Goal: Check status: Check status

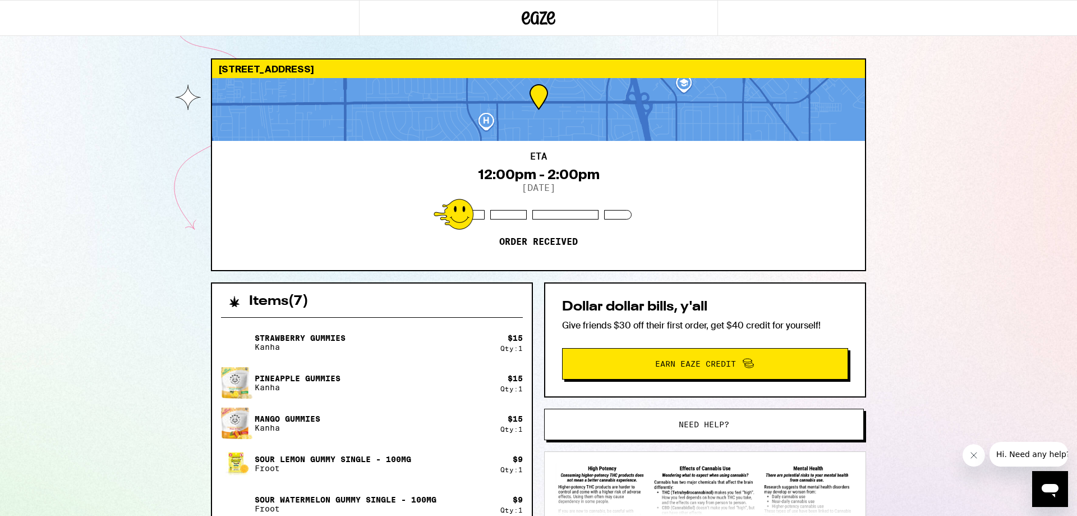
drag, startPoint x: 517, startPoint y: 111, endPoint x: 545, endPoint y: 105, distance: 28.6
click at [549, 122] on div at bounding box center [538, 109] width 653 height 63
click at [981, 184] on div "8236 Varna Ave Los Angeles 91402 ETA 12:00pm - 2:00pm 9/16/2025 Order received …" at bounding box center [538, 393] width 1077 height 787
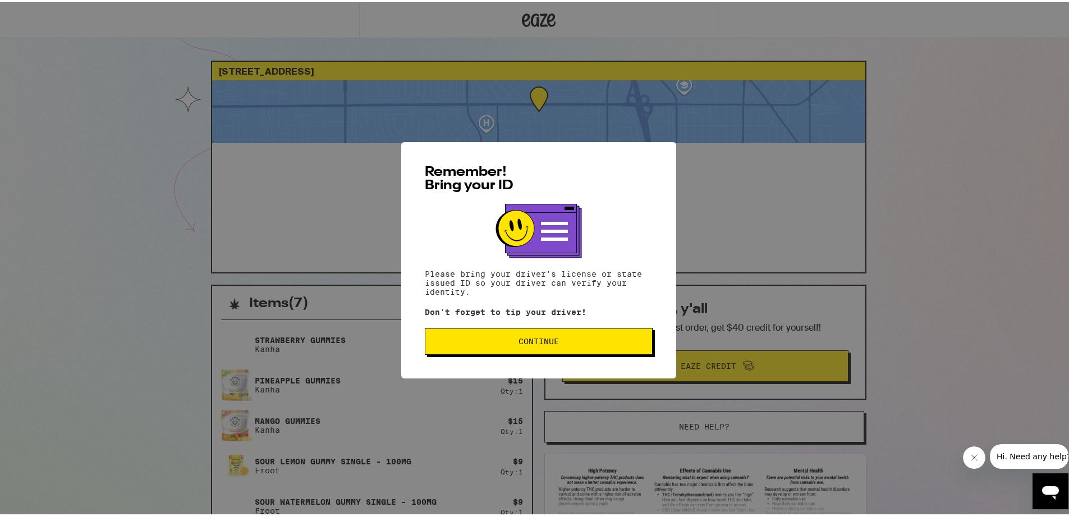
click at [518, 342] on span "Continue" at bounding box center [538, 339] width 40 height 8
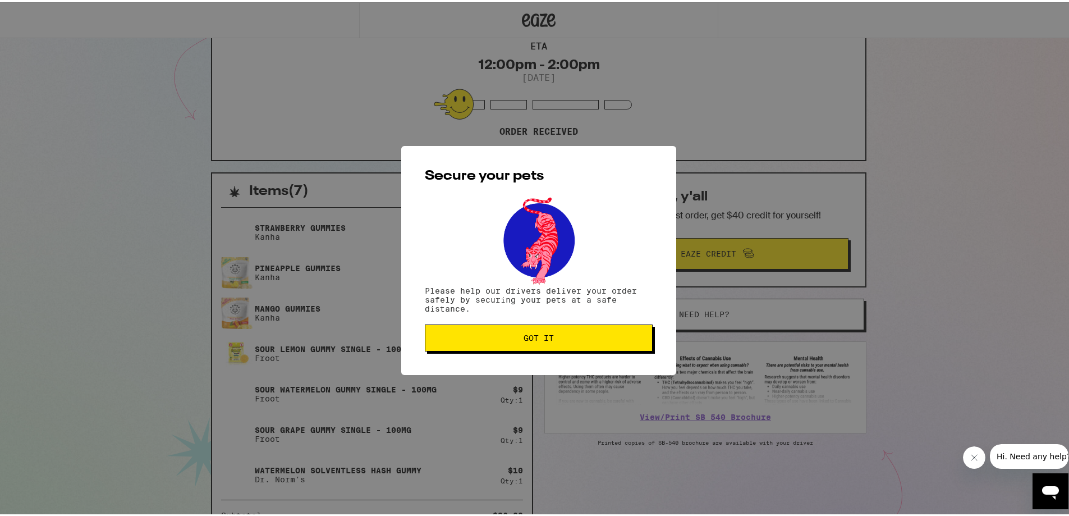
click at [523, 337] on span "Got it" at bounding box center [538, 336] width 30 height 8
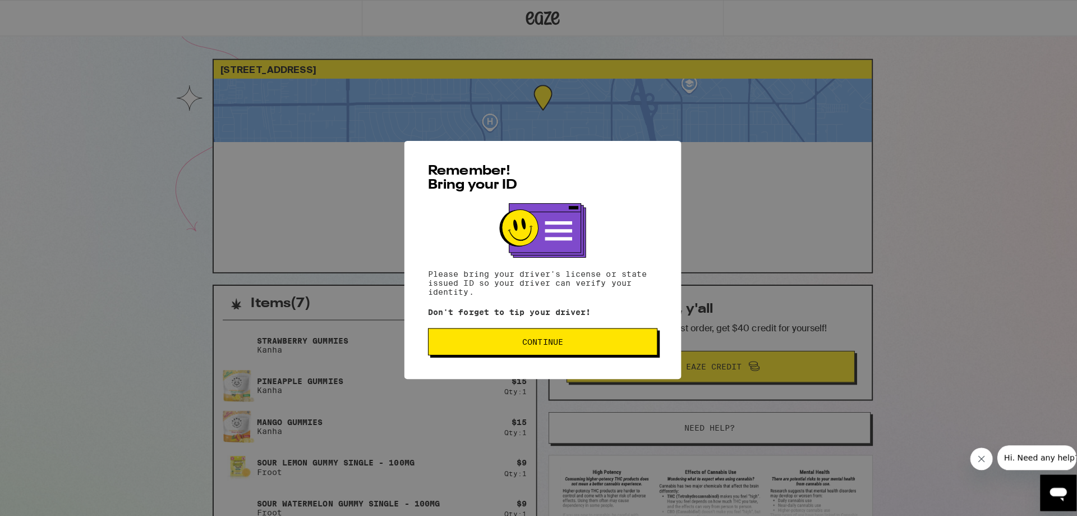
scroll to position [272, 0]
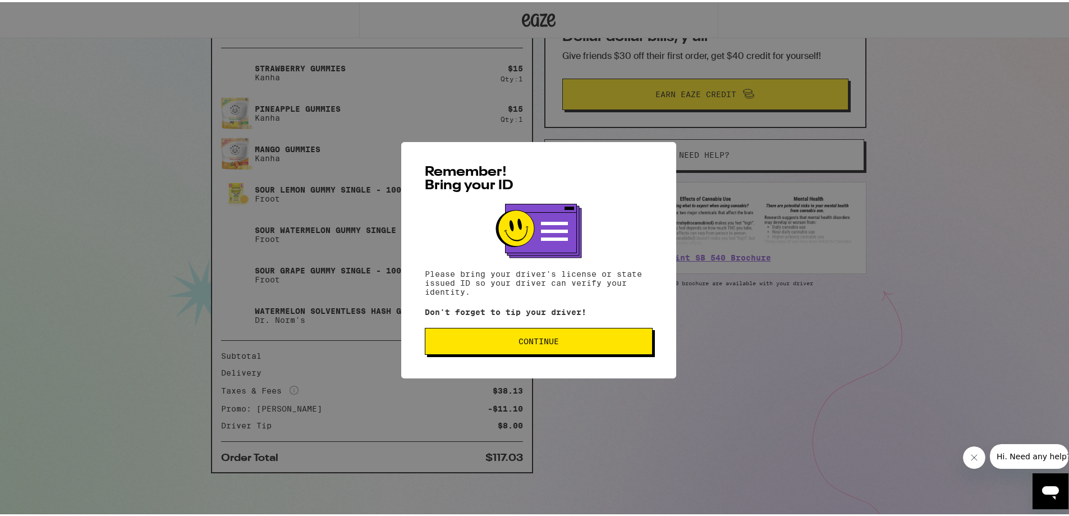
click at [491, 345] on button "Continue" at bounding box center [539, 338] width 228 height 27
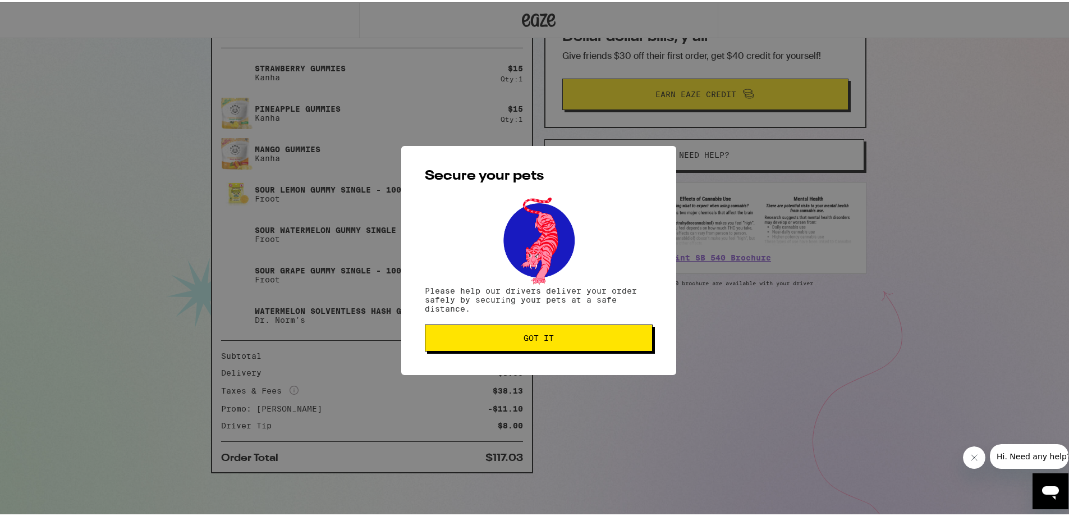
click at [462, 337] on span "Got it" at bounding box center [538, 336] width 209 height 8
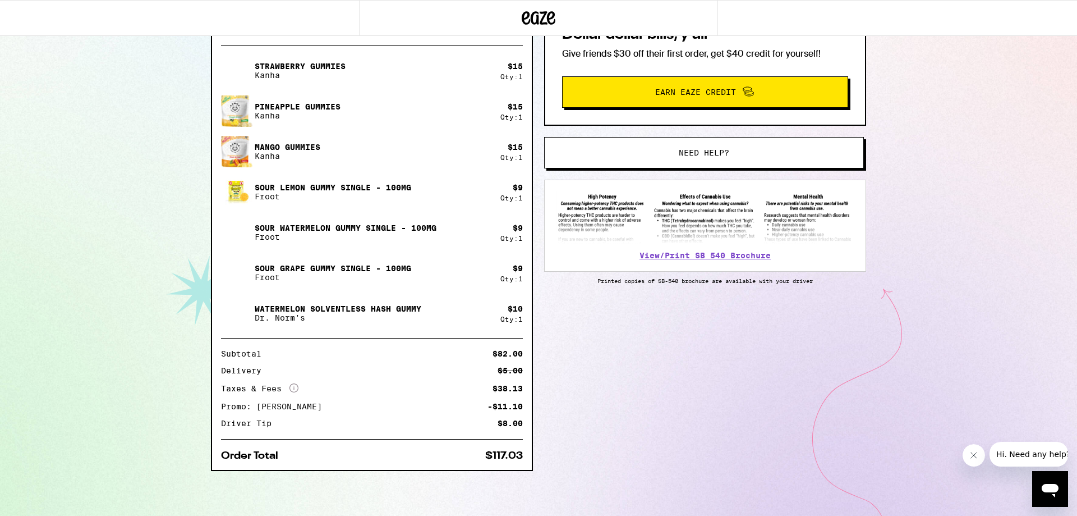
scroll to position [0, 0]
